Goal: Information Seeking & Learning: Learn about a topic

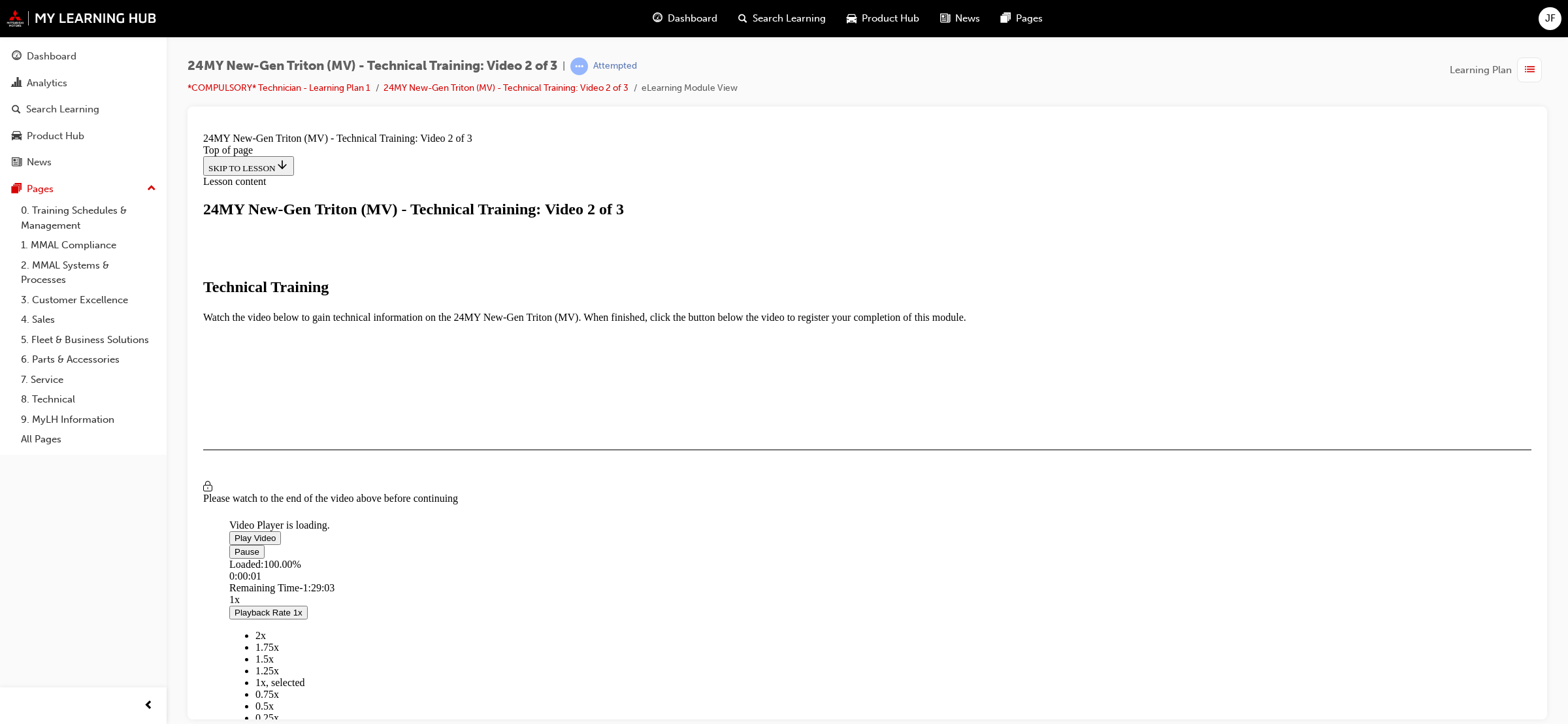
scroll to position [135, 0]
click at [426, 452] on video "Video player" at bounding box center [328, 455] width 196 height 98
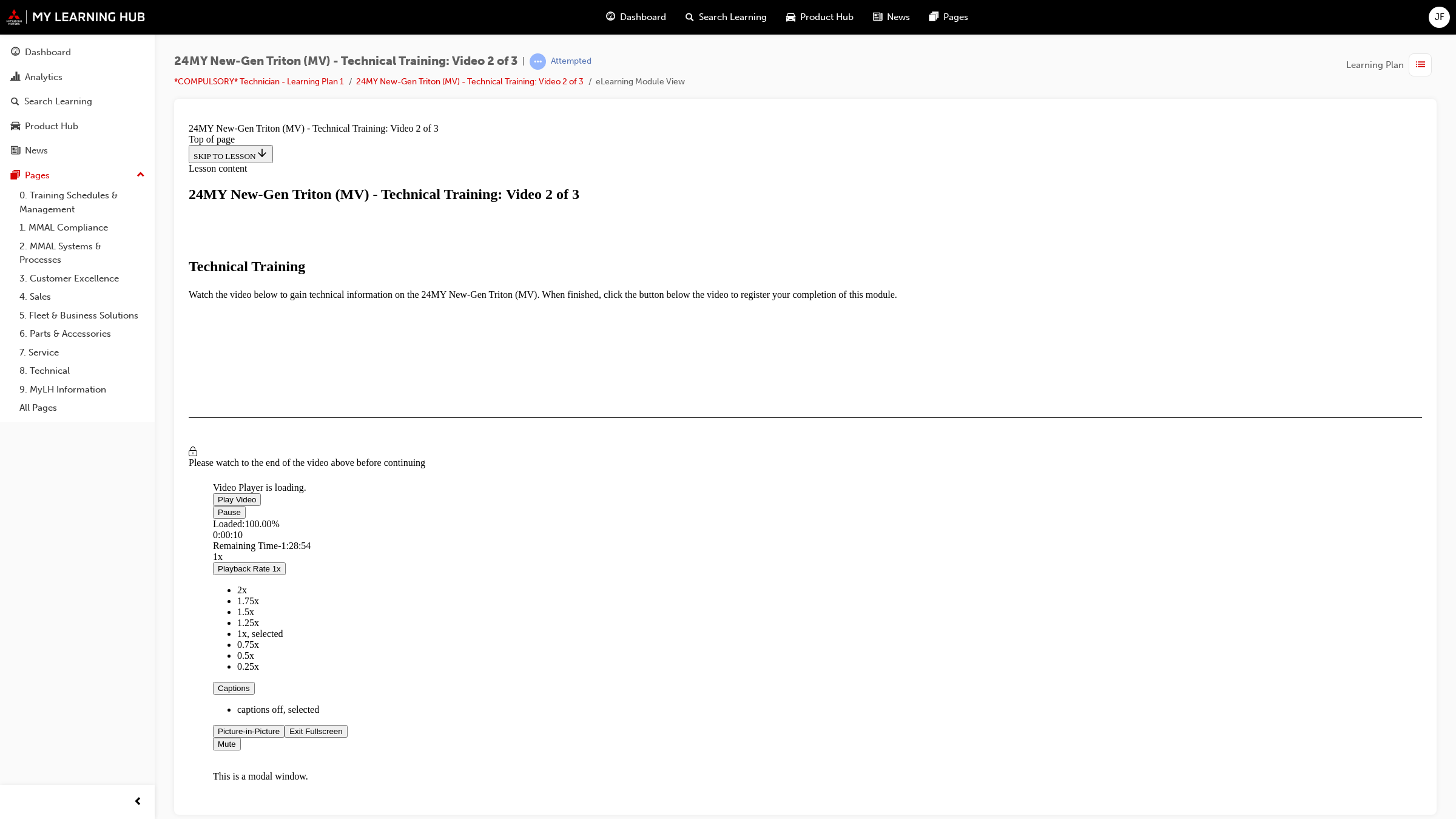
scroll to position [0, 0]
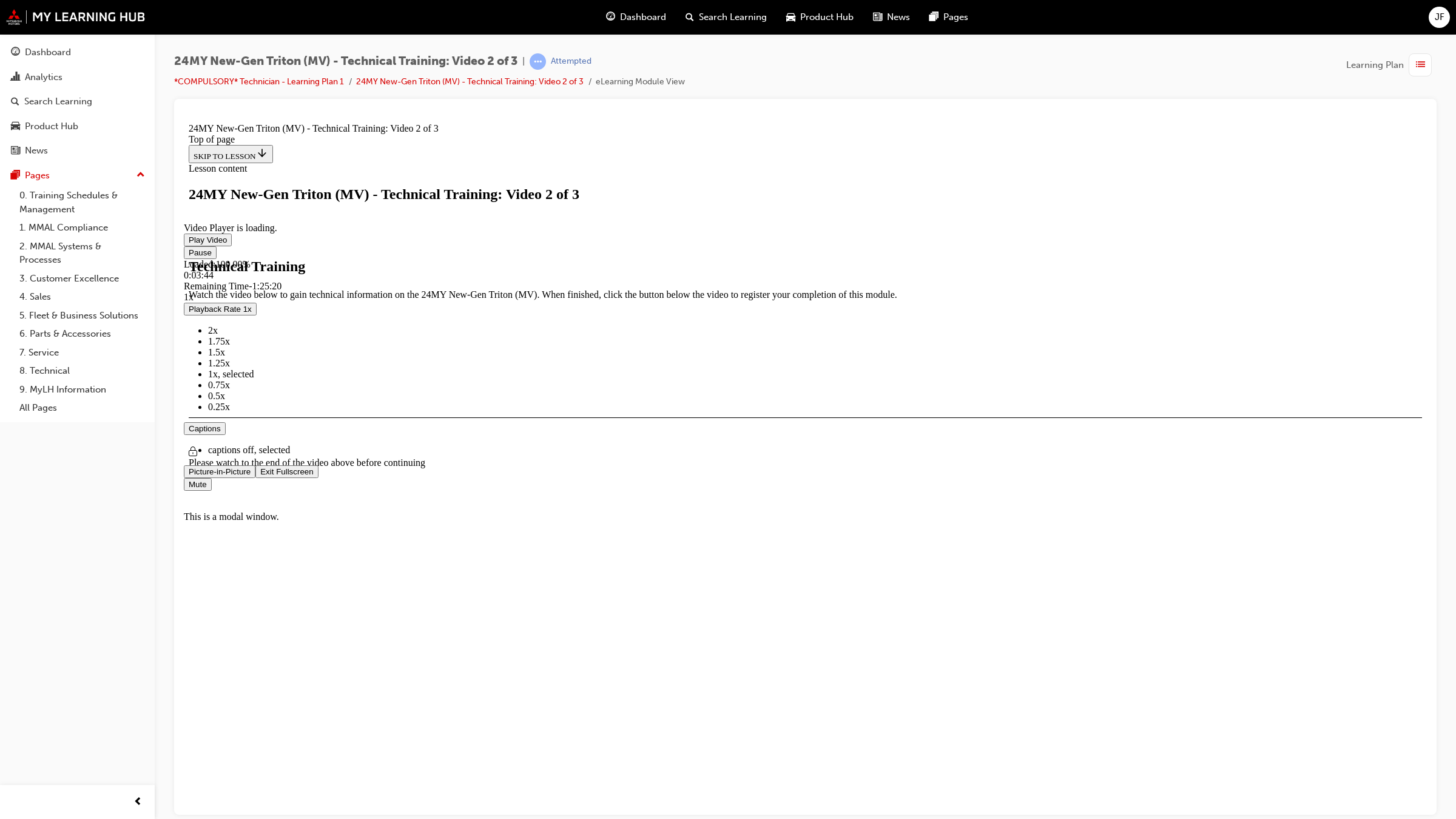
click at [366, 209] on video "Video player" at bounding box center [275, 163] width 182 height 91
click at [189, 244] on span "Video player" at bounding box center [189, 239] width 0 height 9
click at [366, 209] on video "Video player" at bounding box center [275, 163] width 182 height 91
click at [189, 244] on span "Video player" at bounding box center [189, 239] width 0 height 9
click at [366, 209] on video "Video player" at bounding box center [275, 163] width 182 height 91
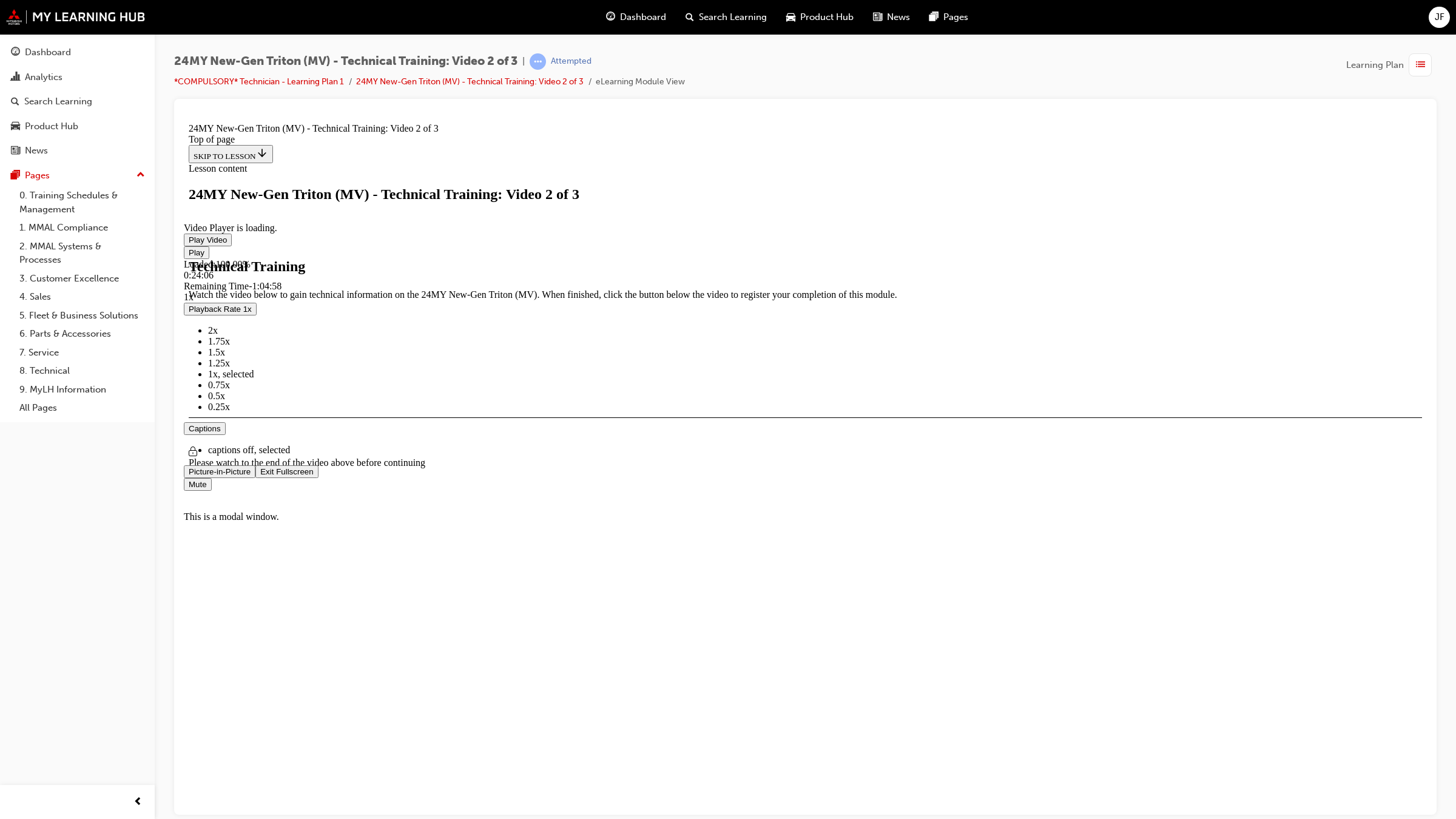
click at [189, 244] on span "Video player" at bounding box center [189, 239] width 0 height 9
click at [366, 209] on video "Video player" at bounding box center [275, 163] width 182 height 91
click at [189, 244] on span "Video player" at bounding box center [189, 239] width 0 height 9
click at [366, 209] on video "Video player" at bounding box center [275, 163] width 182 height 91
